Goal: Transaction & Acquisition: Book appointment/travel/reservation

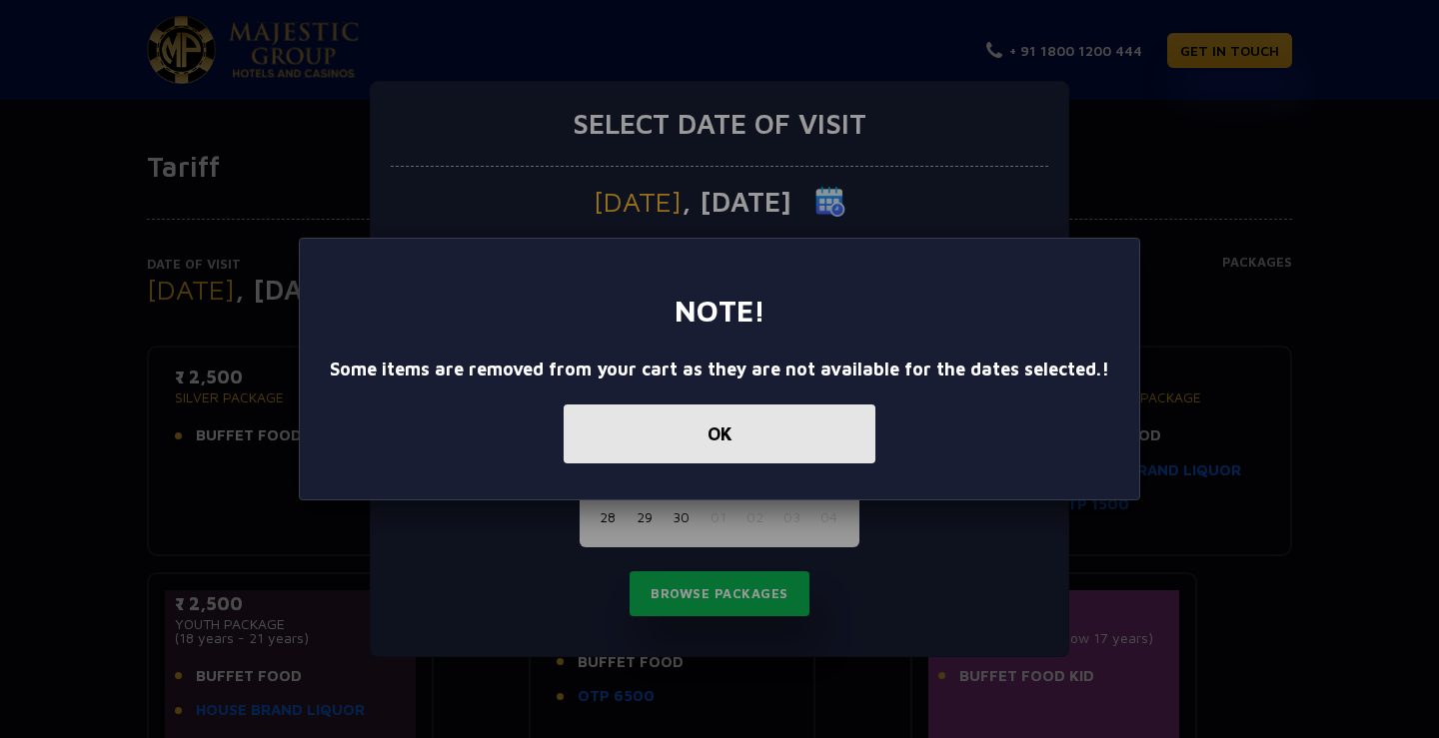
click at [765, 431] on button "OK" at bounding box center [719, 434] width 312 height 59
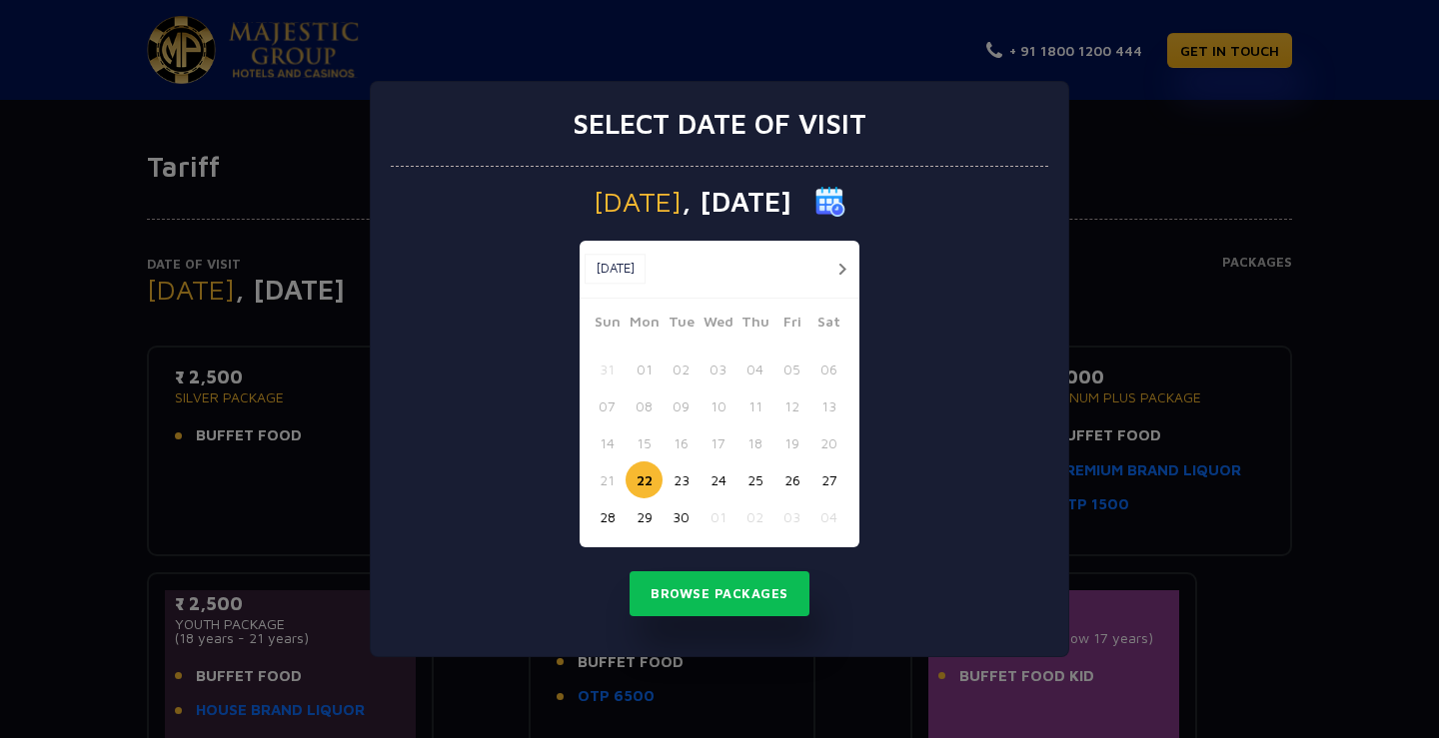
click at [838, 268] on button "button" at bounding box center [841, 269] width 25 height 25
click at [723, 372] on button "01" at bounding box center [717, 369] width 37 height 37
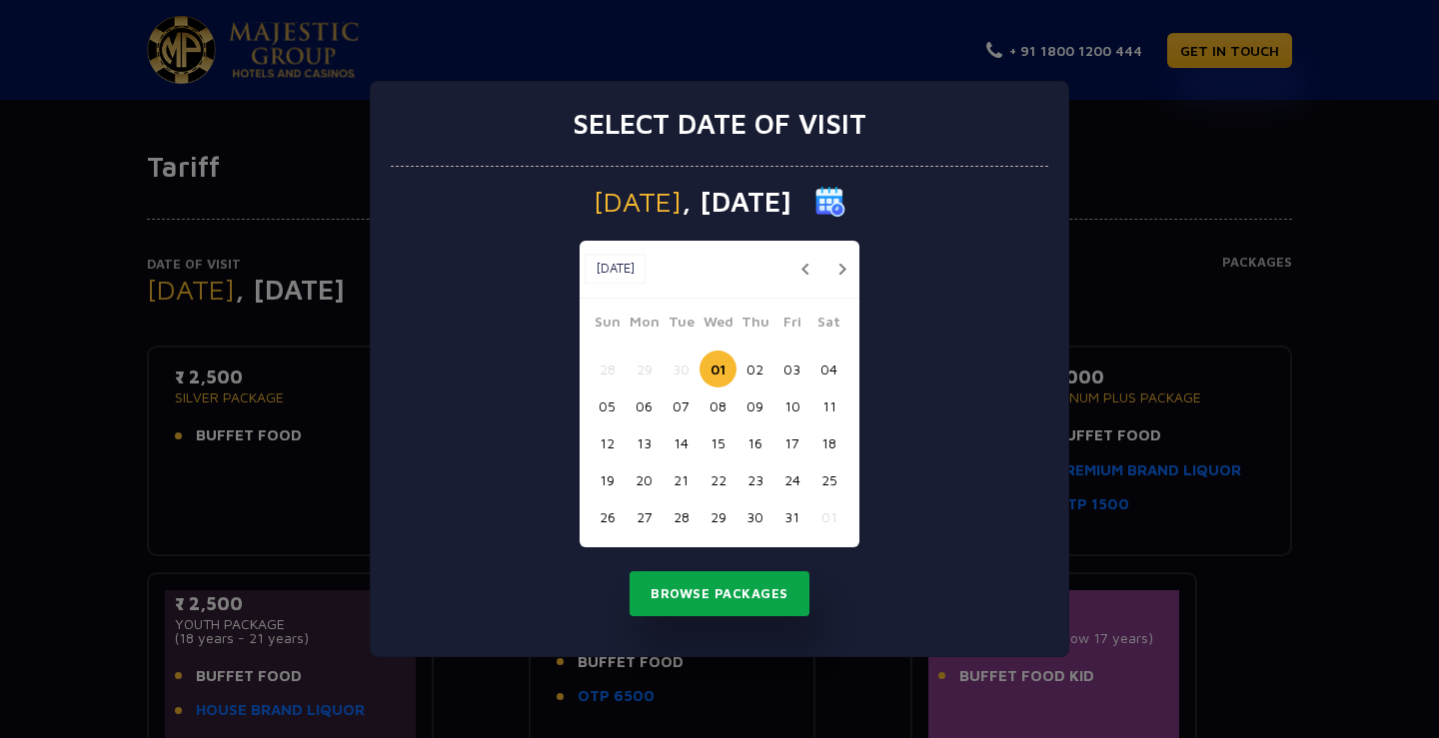
click at [755, 594] on button "Browse Packages" at bounding box center [719, 594] width 180 height 46
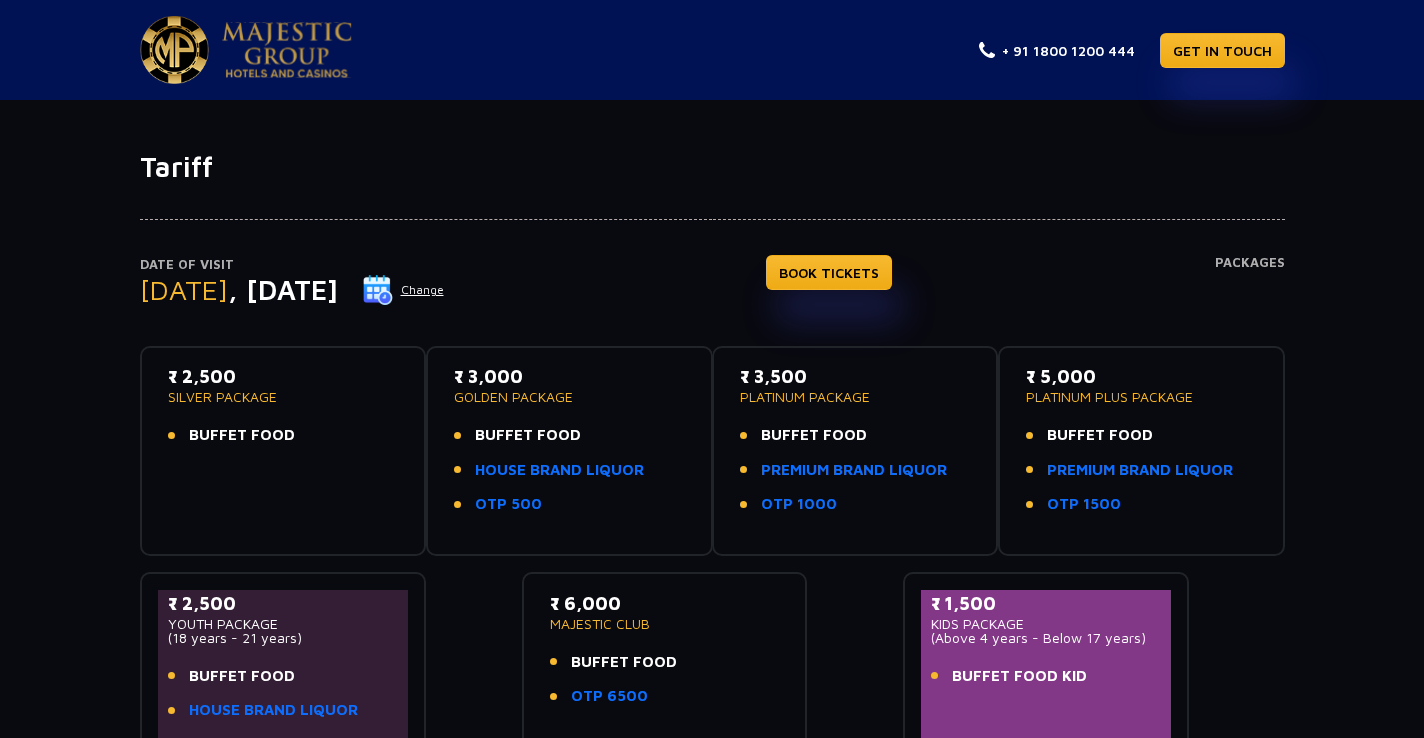
scroll to position [100, 0]
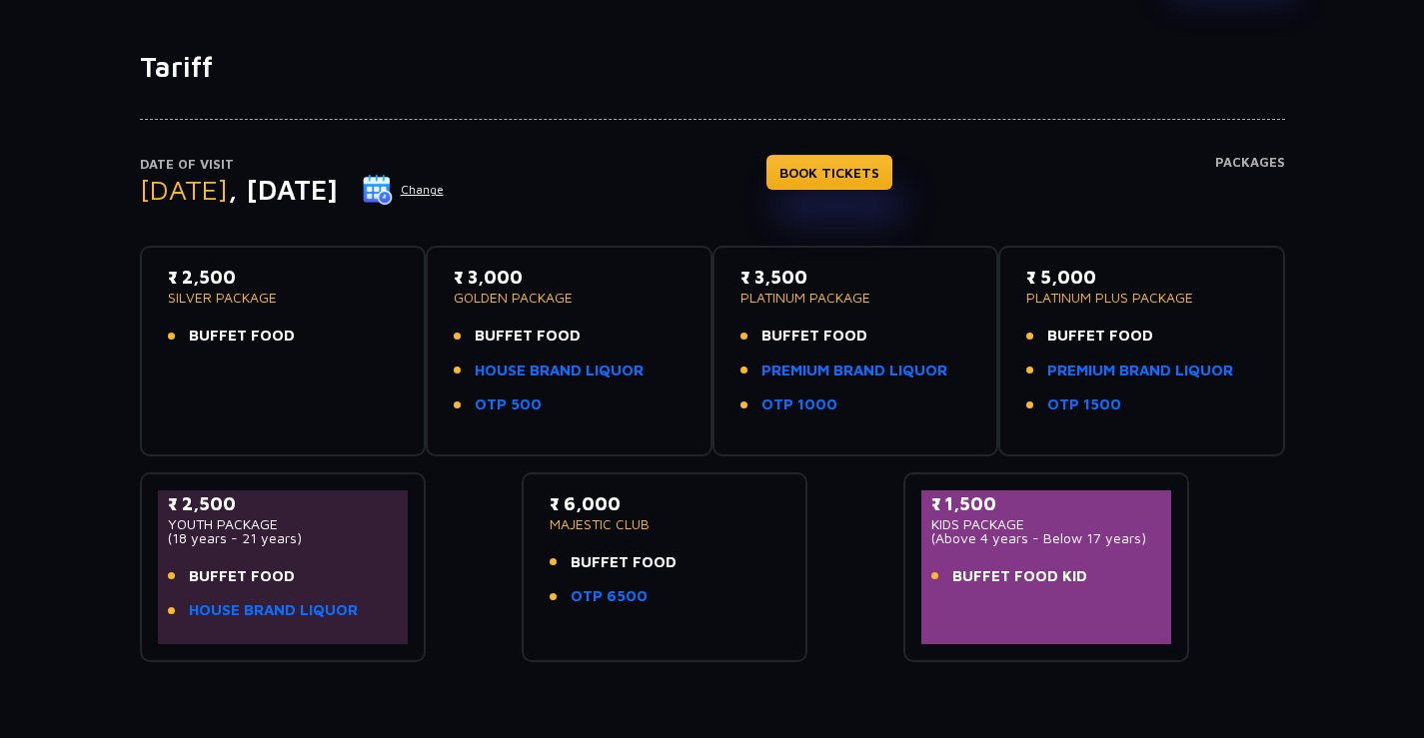
click at [616, 529] on p "MAJESTIC CLUB" at bounding box center [664, 525] width 231 height 14
click at [620, 583] on ul "BUFFET FOOD OTP 6500" at bounding box center [664, 579] width 231 height 57
click at [620, 600] on link "OTP 6500" at bounding box center [608, 596] width 77 height 23
click at [544, 493] on div "₹ 6,000 MAJESTIC CLUB BUFFET FOOD OTP 6500" at bounding box center [664, 568] width 251 height 154
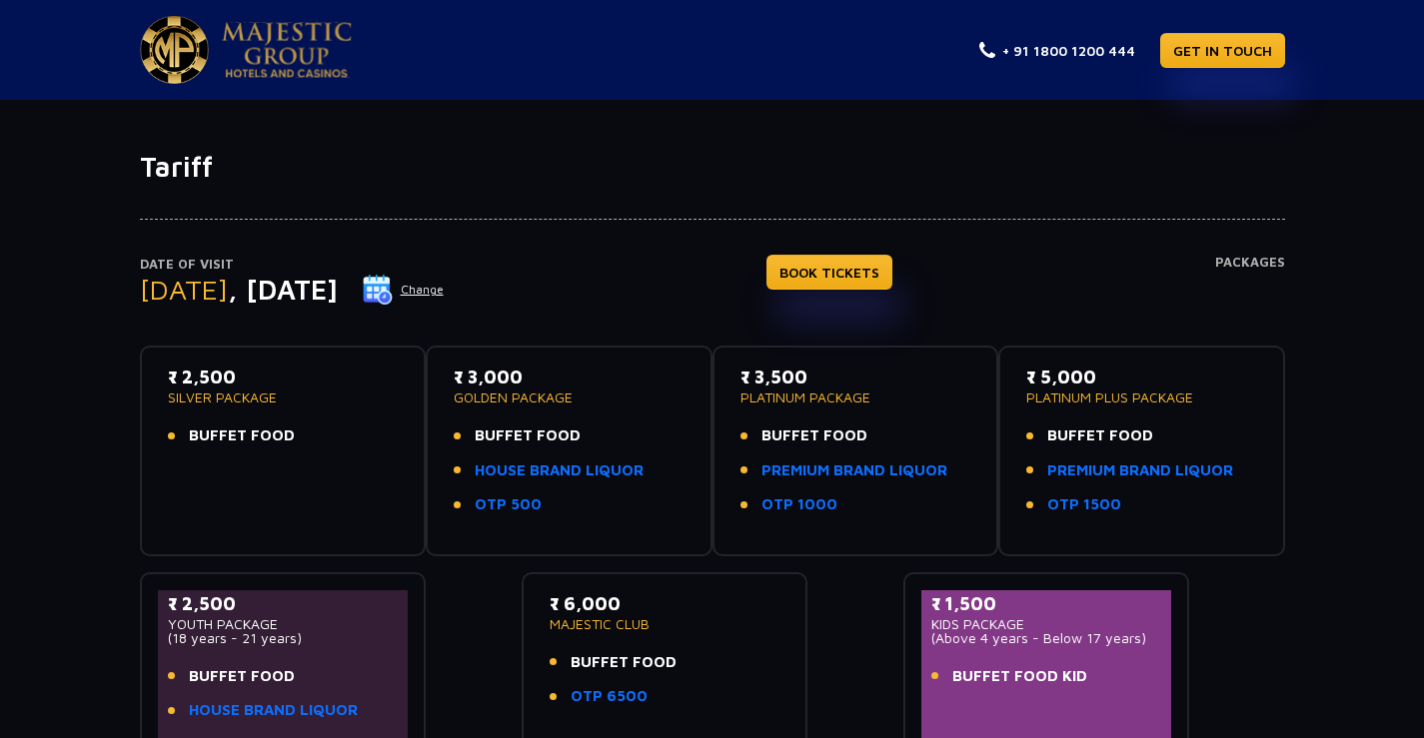
click at [273, 41] on img at bounding box center [287, 50] width 130 height 56
click at [588, 621] on p "MAJESTIC CLUB" at bounding box center [664, 624] width 231 height 14
click at [589, 622] on p "MAJESTIC CLUB" at bounding box center [664, 624] width 231 height 14
drag, startPoint x: 1263, startPoint y: 247, endPoint x: 1264, endPoint y: 258, distance: 11.0
click at [1263, 249] on div "Date of Visit Wednesday , 01 Oct 2025 Change BOOK TICKETS Packages ₹ 2,500 SILV…" at bounding box center [712, 473] width 1169 height 578
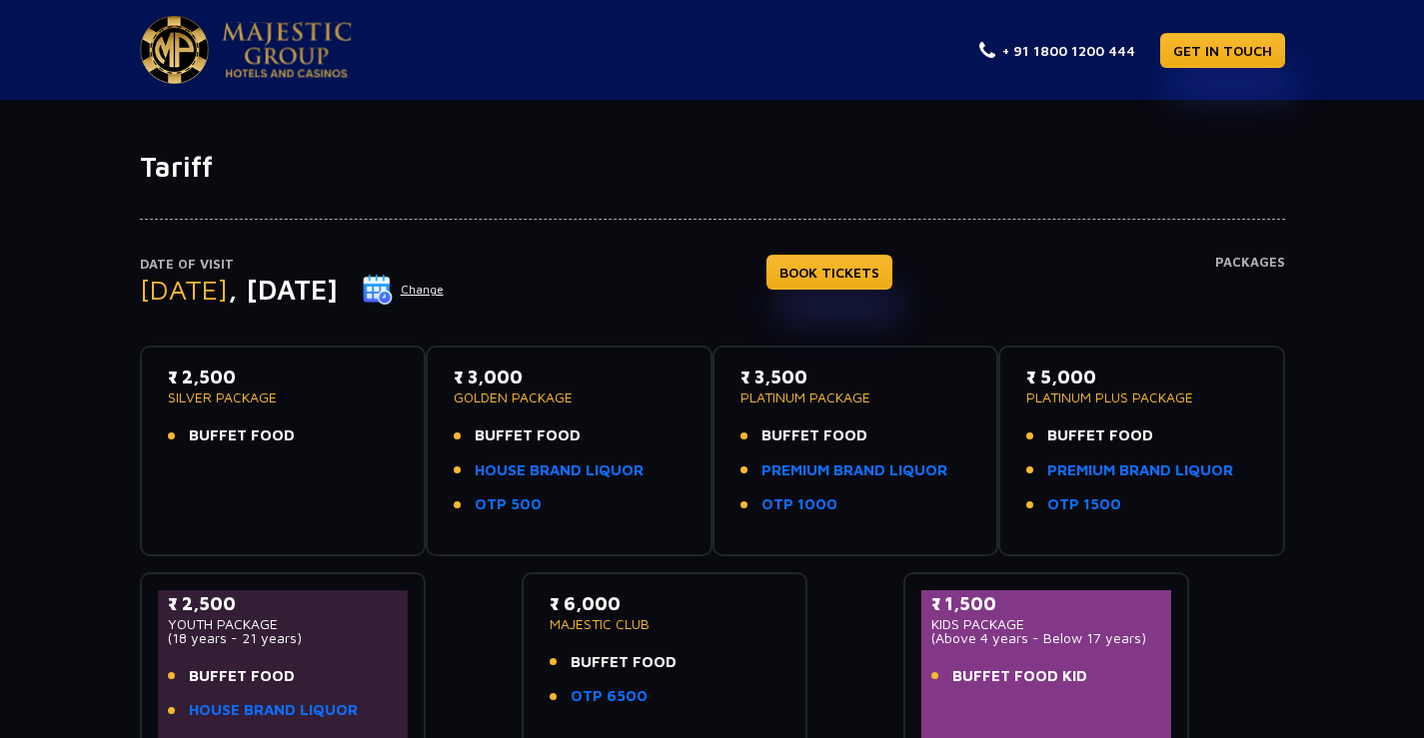
click at [1264, 258] on h4 "Packages" at bounding box center [1250, 291] width 70 height 72
